Goal: Find contact information: Find contact information

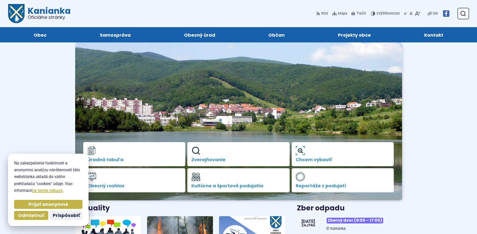
click at [433, 37] on span "Kontakt" at bounding box center [433, 34] width 19 height 15
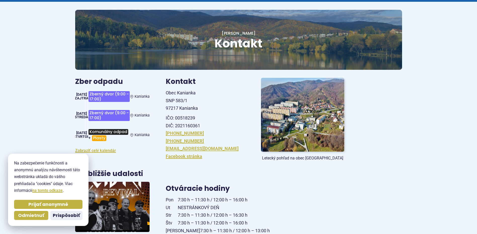
scroll to position [50, 0]
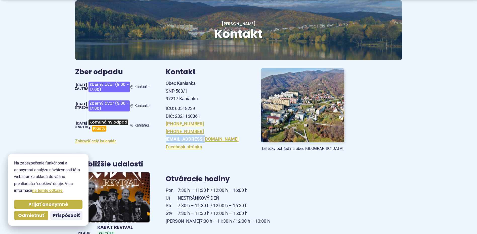
drag, startPoint x: 207, startPoint y: 139, endPoint x: 165, endPoint y: 139, distance: 42.0
copy link "[EMAIL_ADDRESS][DOMAIN_NAME]"
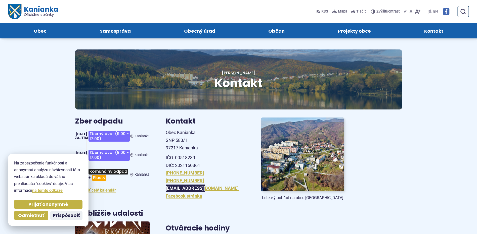
scroll to position [0, 0]
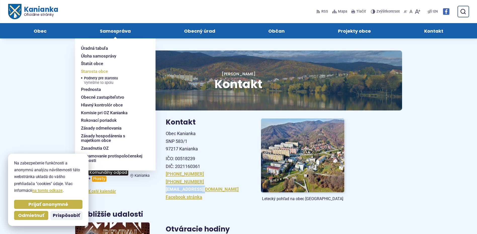
click at [97, 72] on span "Starosta obce" at bounding box center [94, 72] width 27 height 8
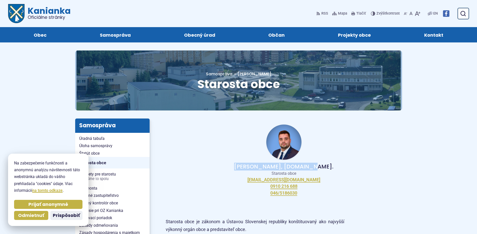
drag, startPoint x: 324, startPoint y: 165, endPoint x: 255, endPoint y: 167, distance: 69.0
click at [255, 167] on p "Peter Bielický, DiS.art." at bounding box center [284, 167] width 220 height 6
copy p "Peter Bielický, DiS.art."
drag, startPoint x: 314, startPoint y: 182, endPoint x: 307, endPoint y: 181, distance: 7.4
click at [307, 181] on div "Peter Bielický, DiS.art. Starosta obce starosta@kanianka.sk 0910 216 688 046/51…" at bounding box center [284, 161] width 236 height 84
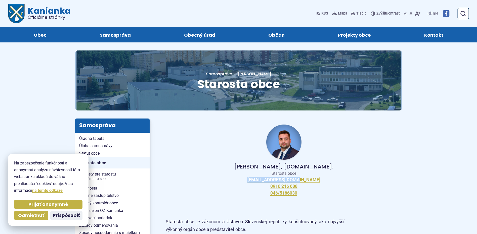
copy div "starosta@kanianka.sk"
